Goal: Information Seeking & Learning: Learn about a topic

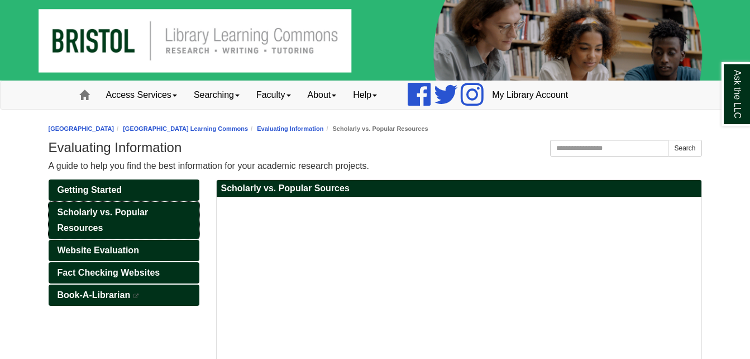
click at [73, 230] on span "Scholarly vs. Popular Resources" at bounding box center [103, 219] width 91 height 25
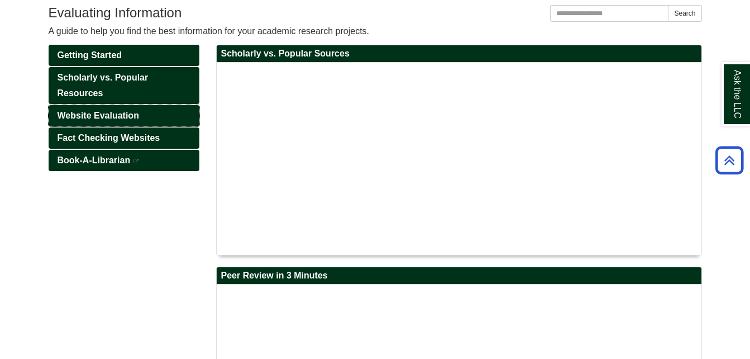
click at [71, 114] on span "Website Evaluation" at bounding box center [99, 115] width 82 height 9
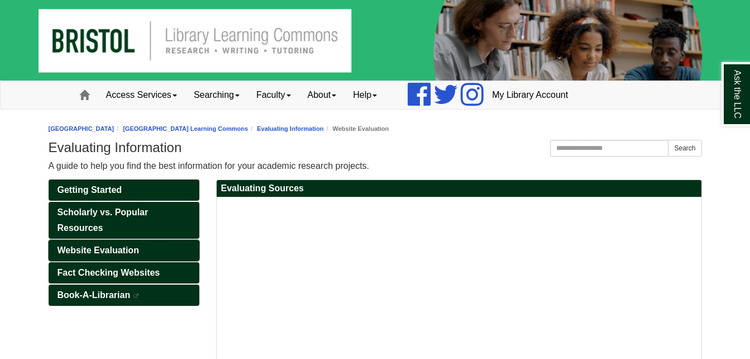
click at [77, 243] on link "Website Evaluation" at bounding box center [124, 250] width 151 height 21
click at [82, 271] on span "Fact Checking Websites" at bounding box center [109, 272] width 103 height 9
click at [90, 297] on span "Book-A-Librarian" at bounding box center [94, 294] width 73 height 9
click at [73, 246] on span "Website Evaluation" at bounding box center [99, 249] width 82 height 9
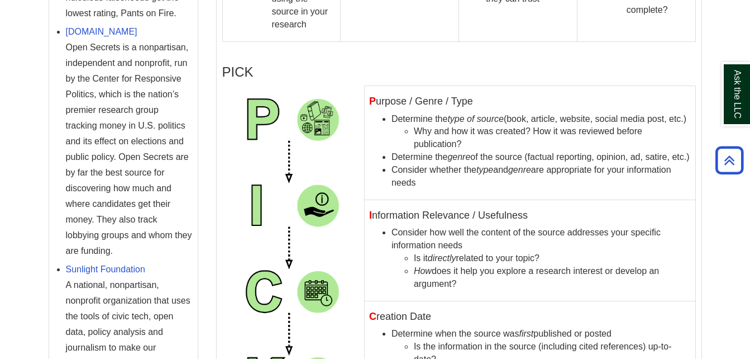
scroll to position [763, 0]
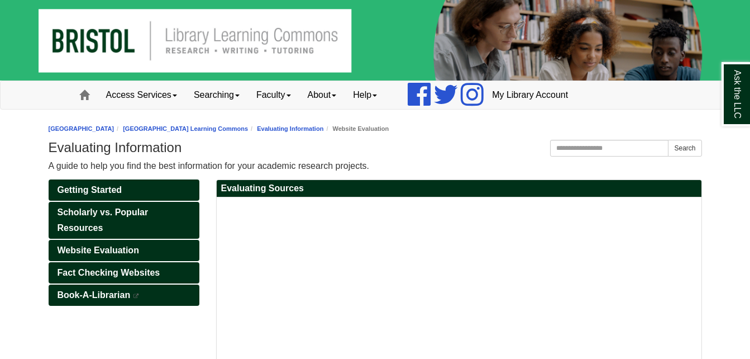
scroll to position [85, 0]
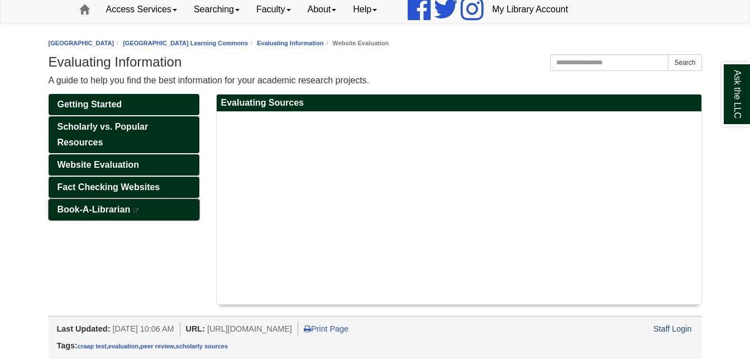
click at [107, 209] on span "Book-A-Librarian" at bounding box center [94, 208] width 73 height 9
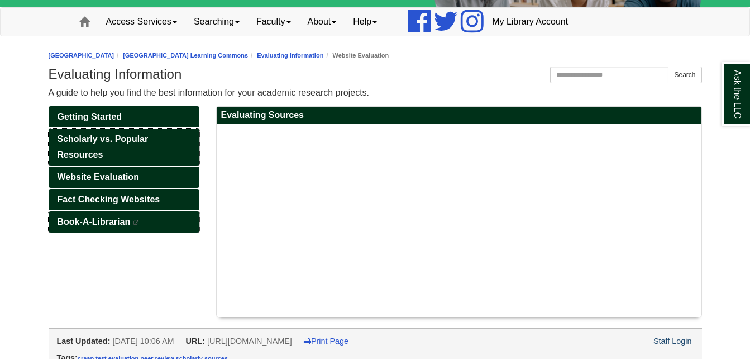
scroll to position [73, 0]
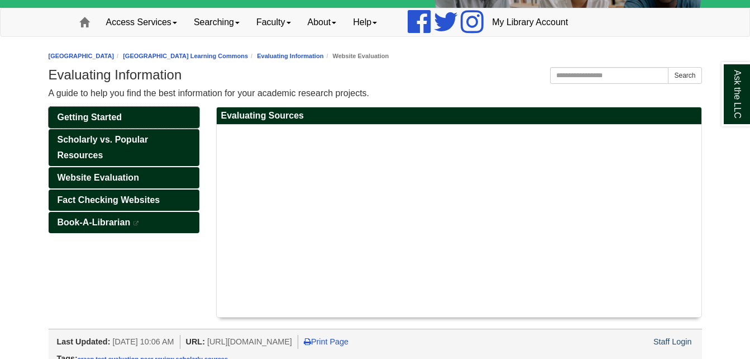
click at [96, 110] on link "Getting Started" at bounding box center [124, 117] width 151 height 21
click at [96, 117] on span "Getting Started" at bounding box center [90, 116] width 65 height 9
